Goal: Task Accomplishment & Management: Use online tool/utility

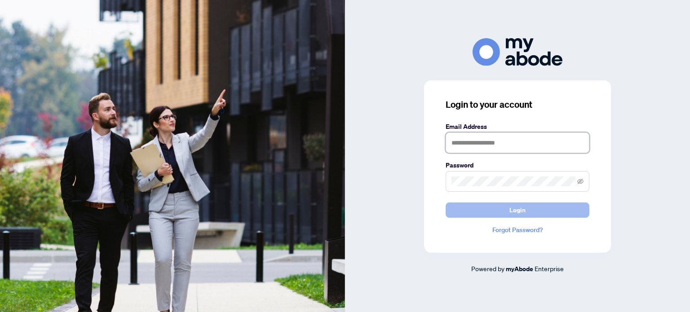
type input "**********"
click at [515, 211] on span "Login" at bounding box center [517, 210] width 16 height 14
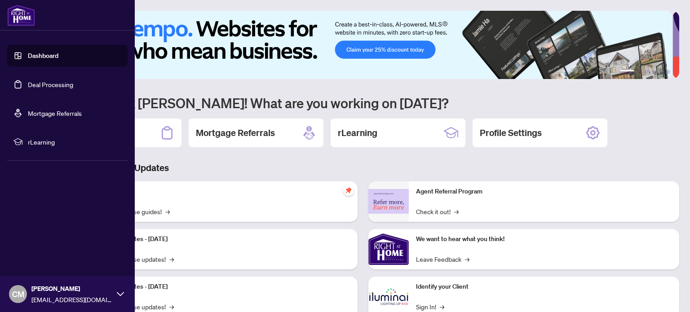
click at [52, 86] on link "Deal Processing" at bounding box center [50, 84] width 45 height 8
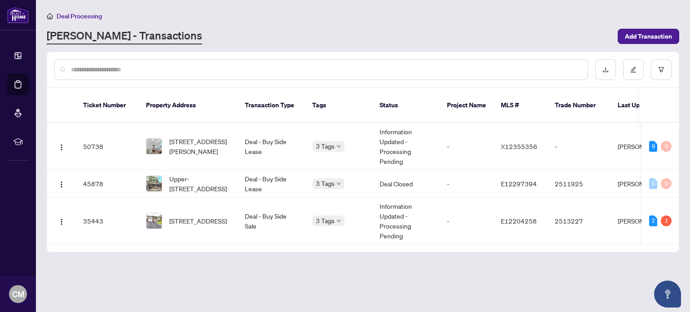
click at [366, 23] on div "Deal Processing [PERSON_NAME] - Transactions Add Transaction" at bounding box center [363, 28] width 632 height 34
click at [399, 66] on input "text" at bounding box center [325, 70] width 509 height 10
click at [294, 19] on div "Deal Processing" at bounding box center [363, 16] width 632 height 10
